Goal: Use online tool/utility

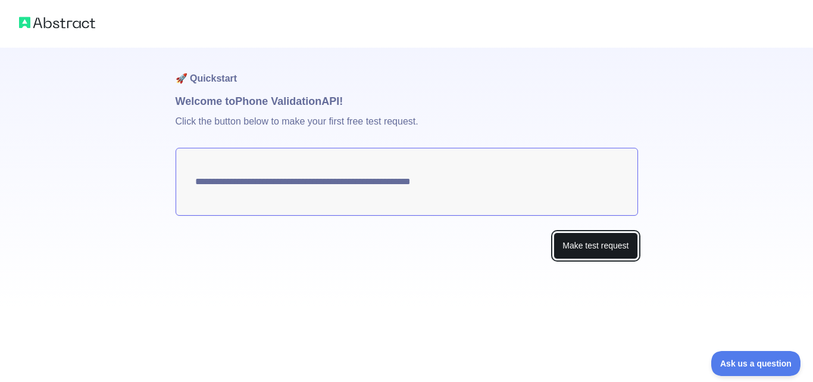
click at [590, 242] on button "Make test request" at bounding box center [596, 245] width 84 height 27
click at [588, 257] on button "Make test request" at bounding box center [596, 245] width 84 height 27
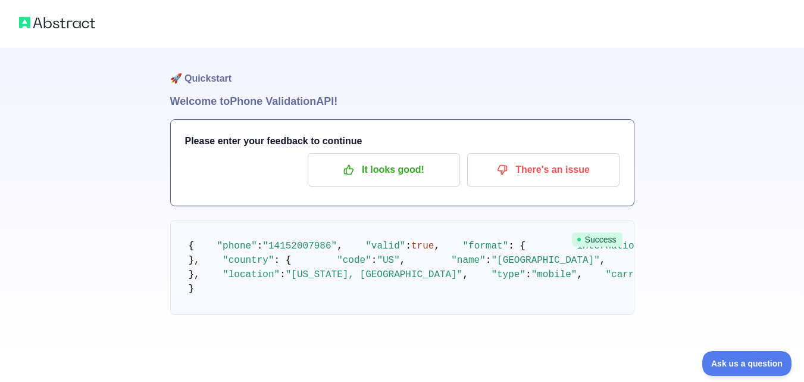
scroll to position [152, 0]
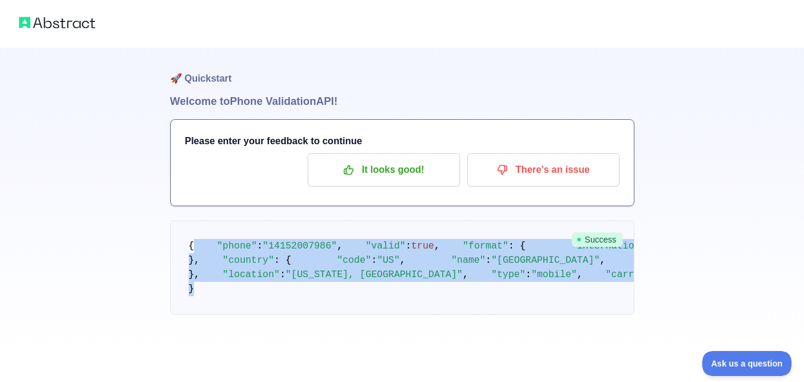
drag, startPoint x: 427, startPoint y: 305, endPoint x: 261, endPoint y: 89, distance: 272.9
click at [261, 220] on pre "{ "phone" : "[PHONE_NUMBER]" , "valid" : true , "format" : { "international" : …" at bounding box center [402, 267] width 464 height 94
copy code ""phone" : "[PHONE_NUMBER]" , "valid" : true , "format" : { "international" : "[…"
click at [472, 220] on pre "{ "phone" : "[PHONE_NUMBER]" , "valid" : true , "format" : { "international" : …" at bounding box center [402, 267] width 464 height 94
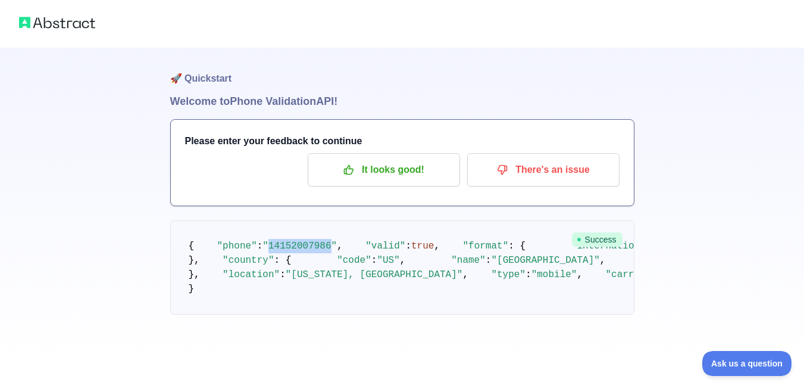
drag, startPoint x: 319, startPoint y: 108, endPoint x: 264, endPoint y: 109, distance: 54.8
click at [264, 241] on span ""14152007986"" at bounding box center [300, 246] width 74 height 11
copy span "14152007986"
